Goal: Information Seeking & Learning: Check status

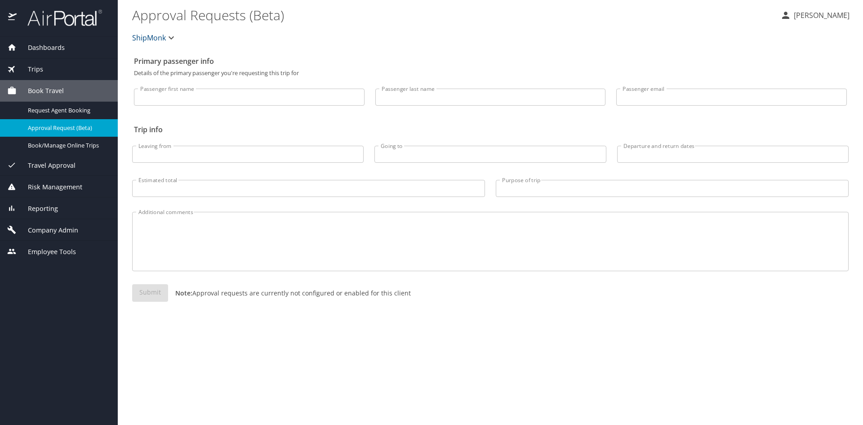
click at [40, 66] on span "Trips" at bounding box center [30, 69] width 27 height 10
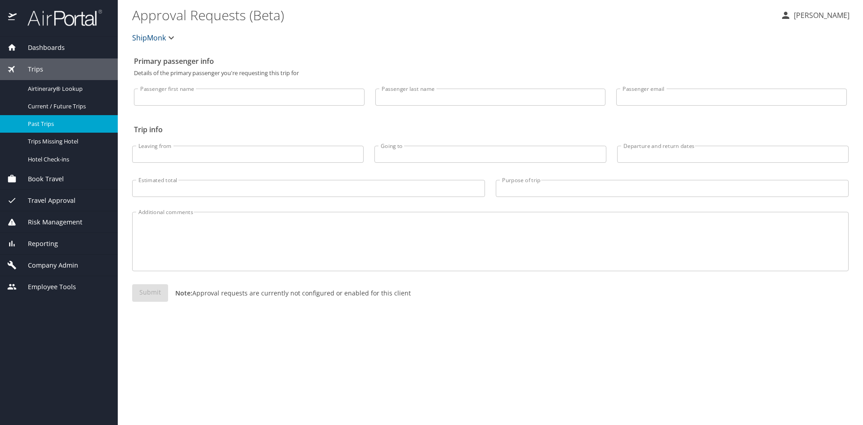
click at [49, 122] on span "Past Trips" at bounding box center [67, 124] width 79 height 9
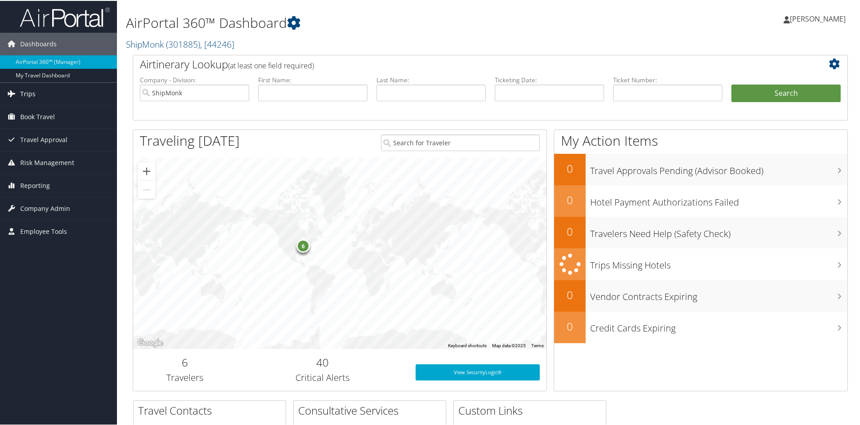
click at [30, 93] on span "Trips" at bounding box center [27, 93] width 15 height 22
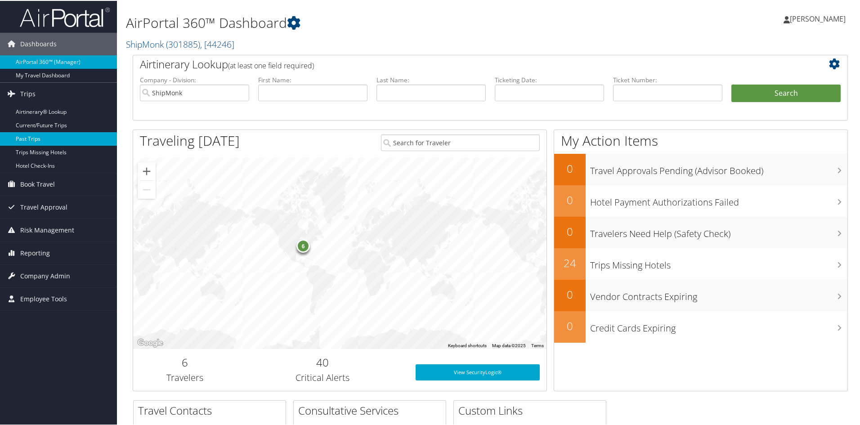
click at [49, 134] on link "Past Trips" at bounding box center [58, 137] width 117 height 13
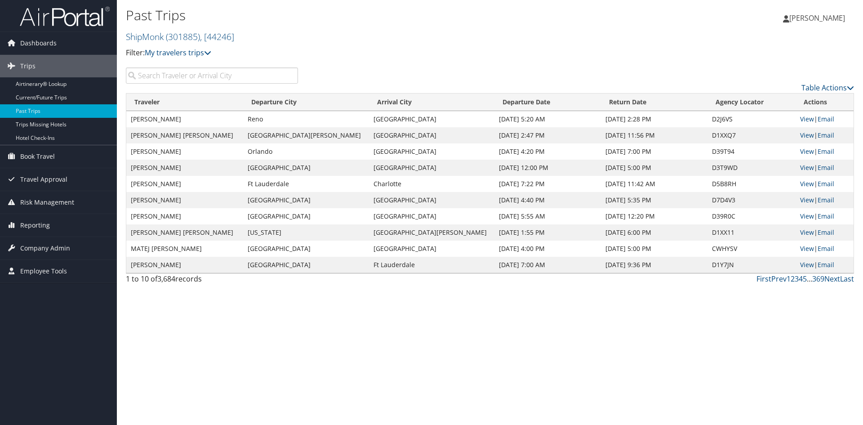
click at [209, 71] on input "search" at bounding box center [212, 75] width 172 height 16
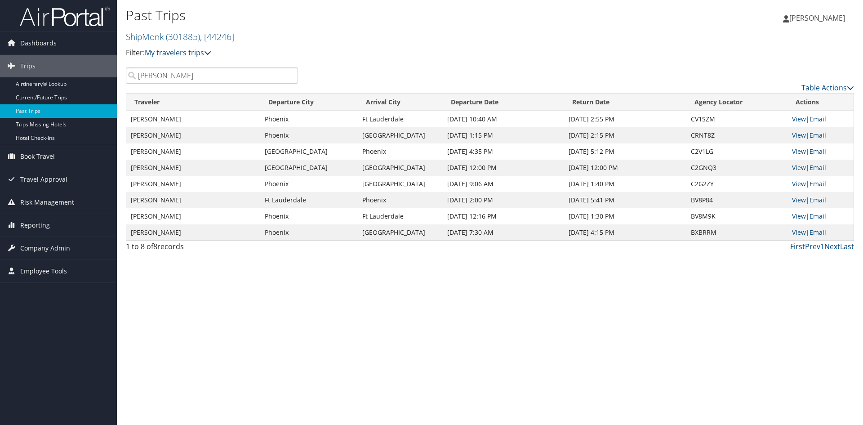
click at [372, 62] on div "Past Trips ShipMonk ( 301885 ) , [ 44246 ] ShipMonk ShipMonk, [44246] Filter: M…" at bounding box center [369, 35] width 486 height 63
click at [797, 118] on link "View" at bounding box center [799, 119] width 14 height 9
drag, startPoint x: 170, startPoint y: 74, endPoint x: 129, endPoint y: 77, distance: 41.1
click at [129, 77] on input "duval" at bounding box center [212, 75] width 172 height 16
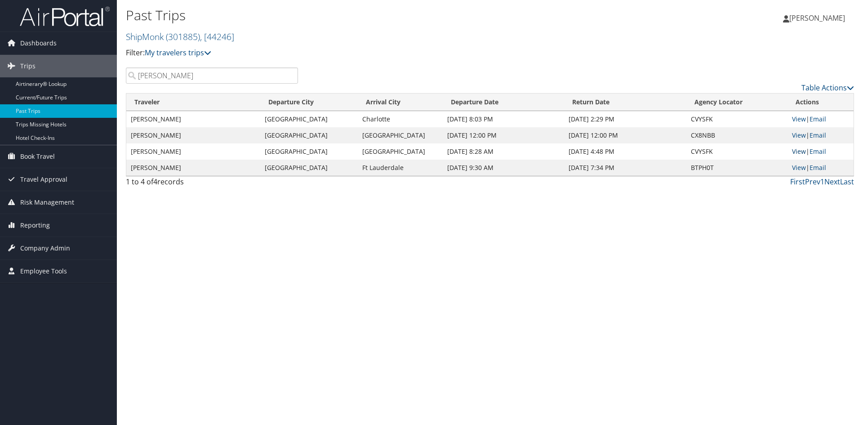
type input "sedlak"
click at [797, 151] on link "View" at bounding box center [799, 151] width 14 height 9
click at [791, 119] on td "View | Email" at bounding box center [821, 119] width 66 height 16
click at [792, 119] on link "View" at bounding box center [799, 119] width 14 height 9
click at [479, 117] on td "Jul 28, 2025 8:03 PM" at bounding box center [504, 119] width 122 height 16
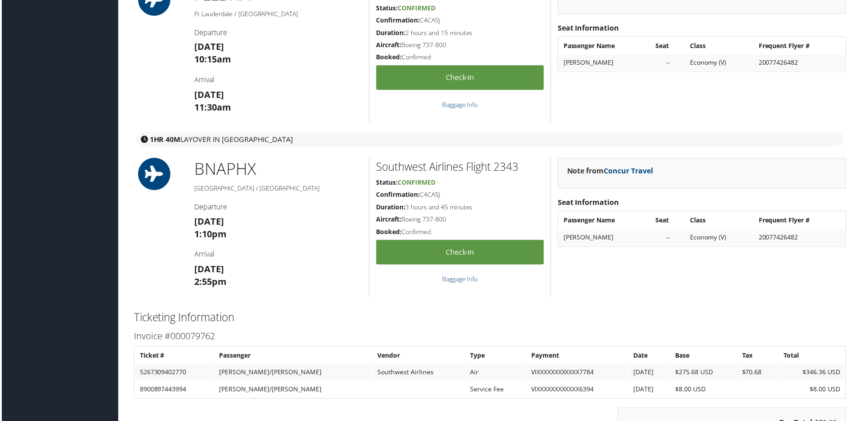
scroll to position [944, 0]
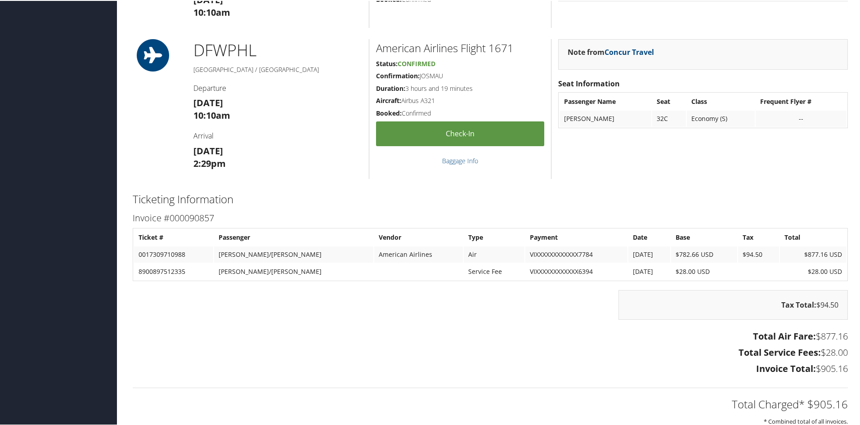
scroll to position [899, 0]
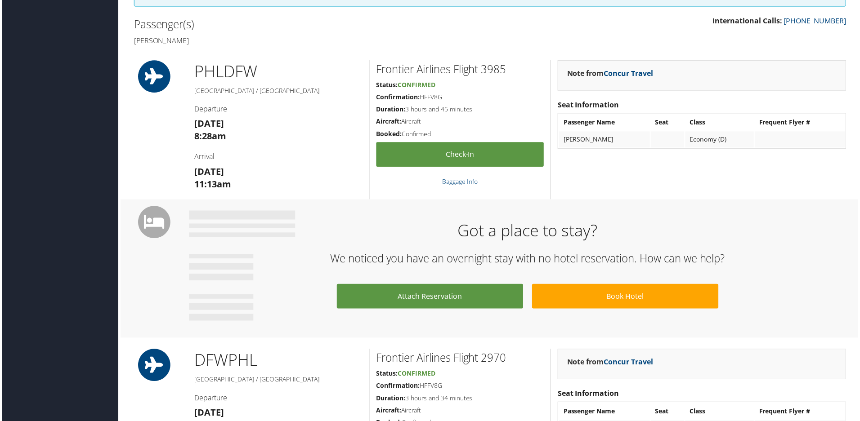
scroll to position [237, 0]
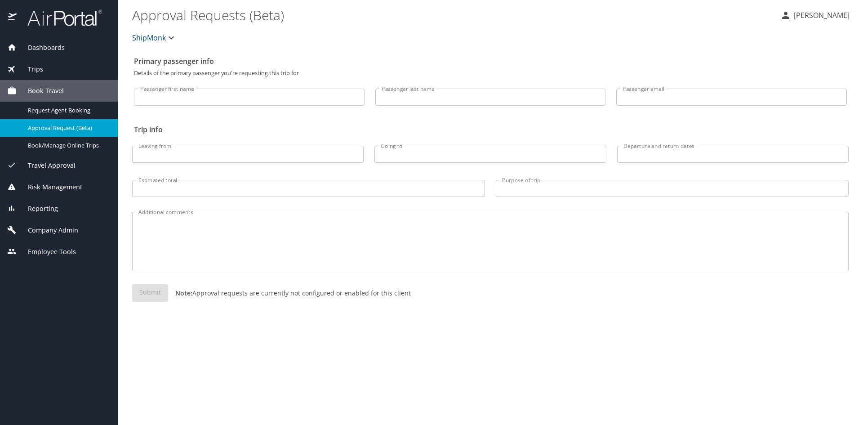
click at [46, 70] on div "Trips" at bounding box center [58, 69] width 103 height 10
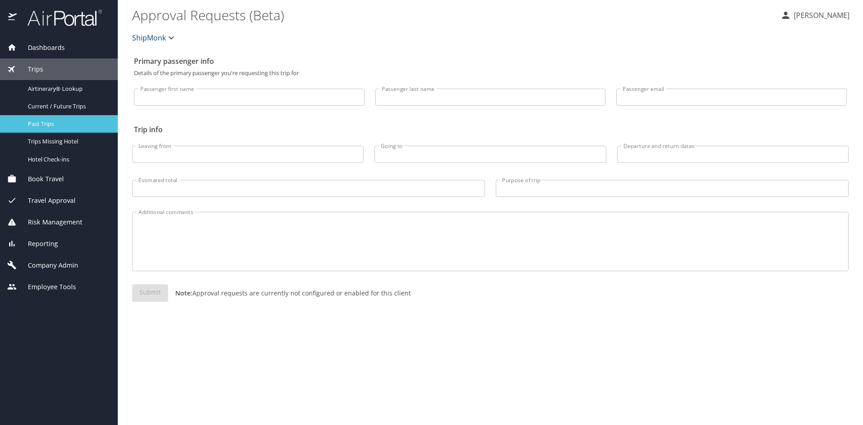
click at [41, 122] on span "Past Trips" at bounding box center [67, 124] width 79 height 9
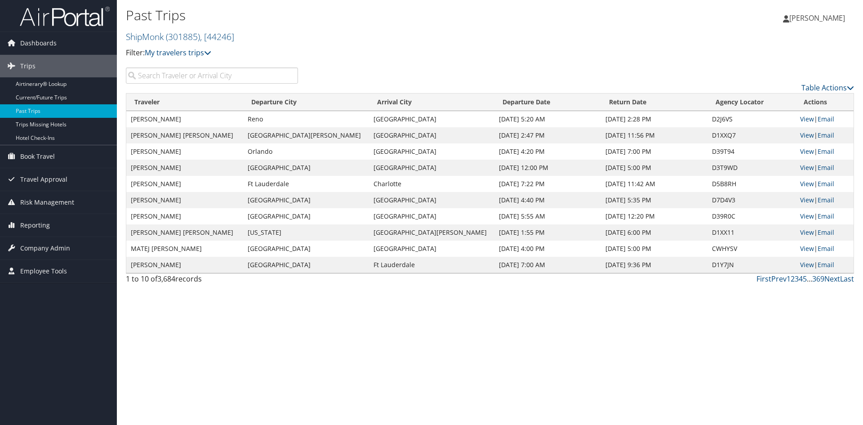
click at [172, 71] on input "search" at bounding box center [212, 75] width 172 height 16
paste input "[PERSON_NAME]"
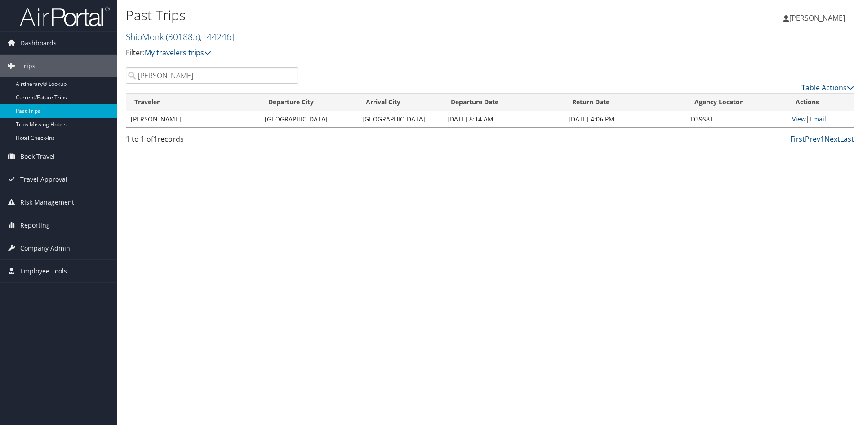
click at [492, 121] on td "[DATE] 8:14 AM" at bounding box center [504, 119] width 122 height 16
drag, startPoint x: 170, startPoint y: 75, endPoint x: 107, endPoint y: 76, distance: 63.4
click at [107, 76] on div "Dashboards AirPortal 360™ (Manager) My Travel Dashboard Trips Airtinerary® Look…" at bounding box center [431, 212] width 863 height 425
paste input "[PERSON_NAME]"
type input "[PERSON_NAME]"
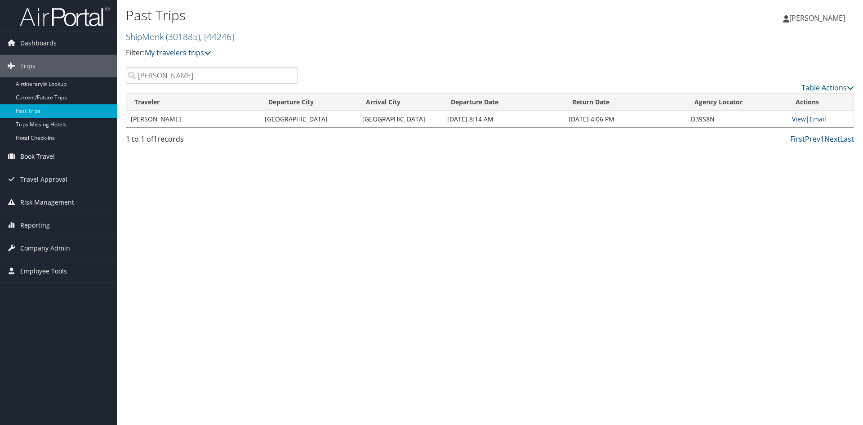
click at [299, 191] on div "Past Trips ShipMonk ( 301885 ) , [ 44246 ] ShipMonk, [44246] Filter: My travele…" at bounding box center [490, 212] width 746 height 425
